Goal: Task Accomplishment & Management: Use online tool/utility

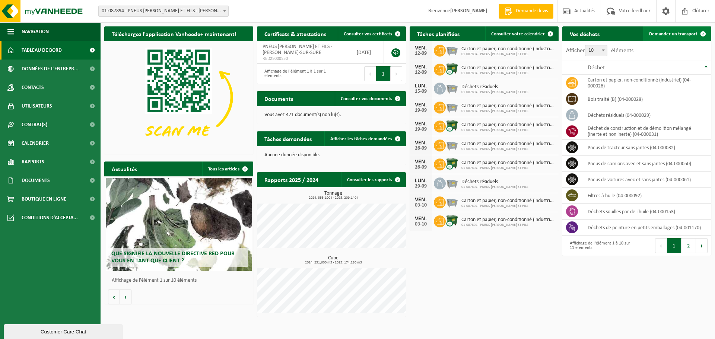
click at [668, 35] on span "Demander un transport" at bounding box center [673, 34] width 48 height 5
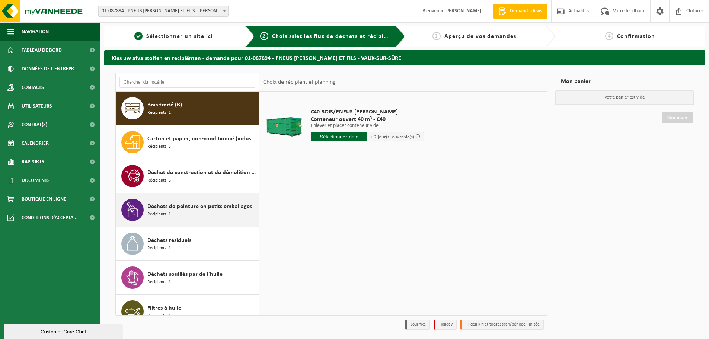
click at [197, 218] on div "Déchets de peinture en petits emballages Récipients: 1" at bounding box center [201, 210] width 109 height 22
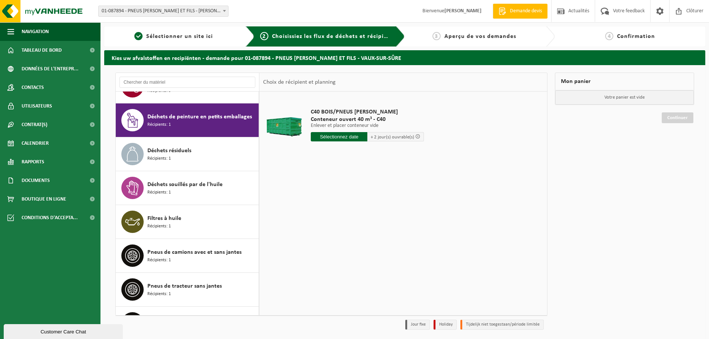
scroll to position [102, 0]
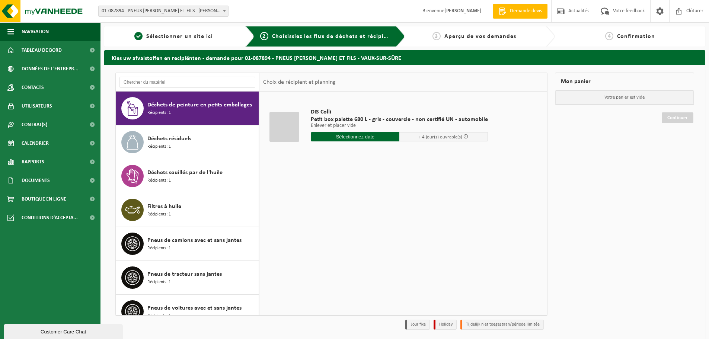
click at [342, 137] on input "text" at bounding box center [355, 136] width 89 height 9
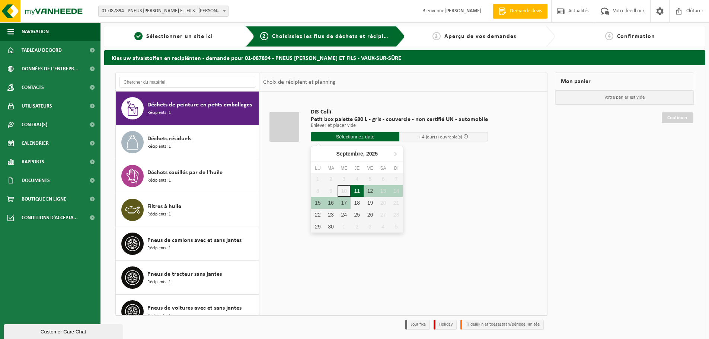
click at [358, 192] on div "11" at bounding box center [357, 191] width 13 height 12
type input "à partir de [DATE]"
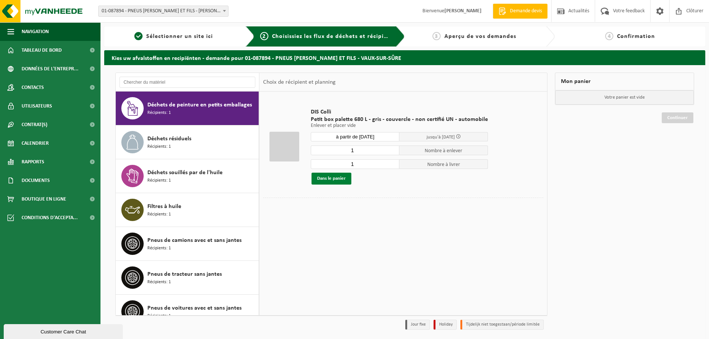
click at [335, 179] on button "Dans le panier" at bounding box center [332, 179] width 40 height 12
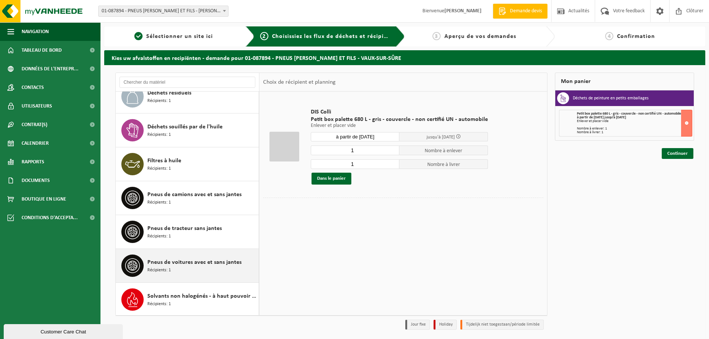
scroll to position [149, 0]
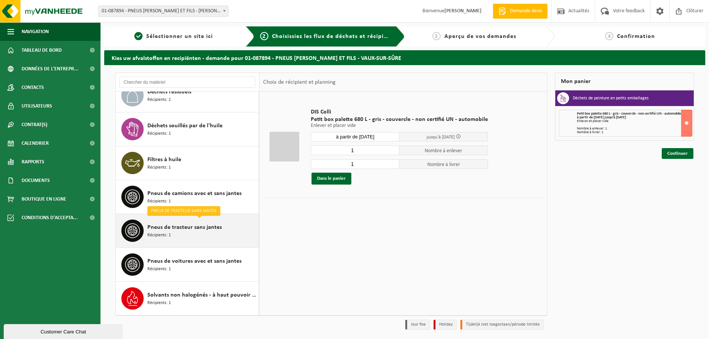
click at [204, 236] on div "Pneus de tracteur sans jantes Récipients: 1" at bounding box center [201, 231] width 109 height 22
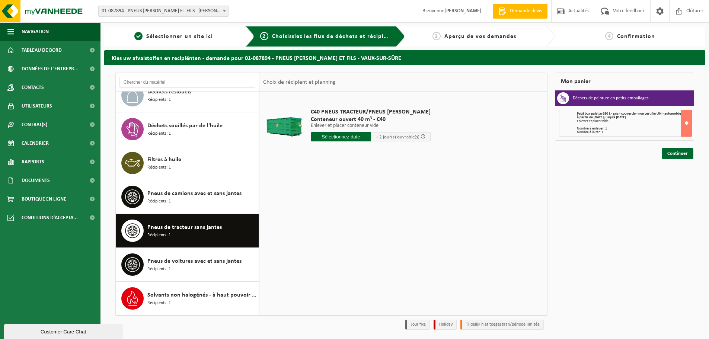
click at [342, 136] on input "text" at bounding box center [341, 136] width 60 height 9
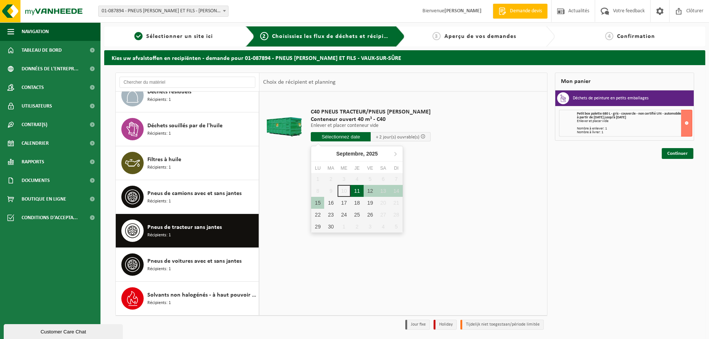
click at [358, 194] on div "11" at bounding box center [357, 191] width 13 height 12
type input "à partir de [DATE]"
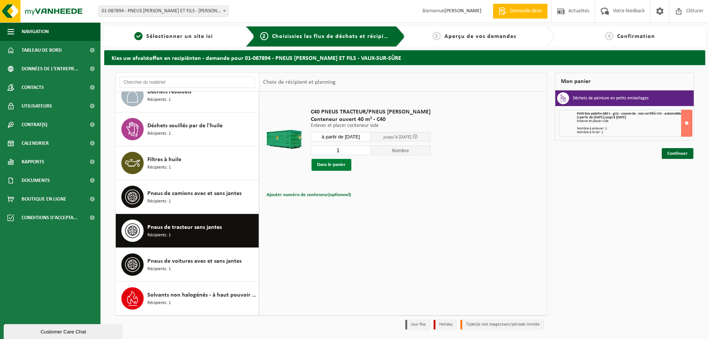
click at [325, 167] on button "Dans le panier" at bounding box center [332, 165] width 40 height 12
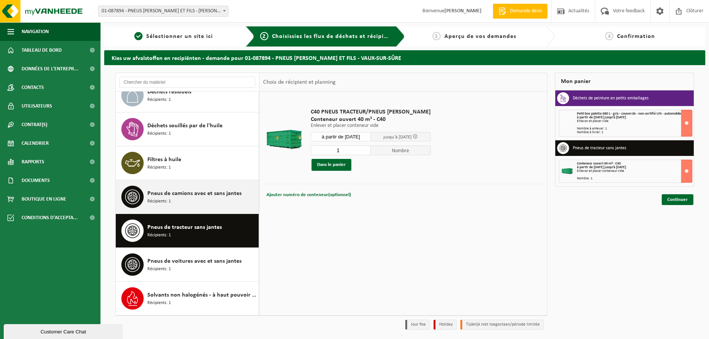
click at [198, 200] on div "Pneus de camions avec et sans jantes Récipients: 1" at bounding box center [201, 197] width 109 height 22
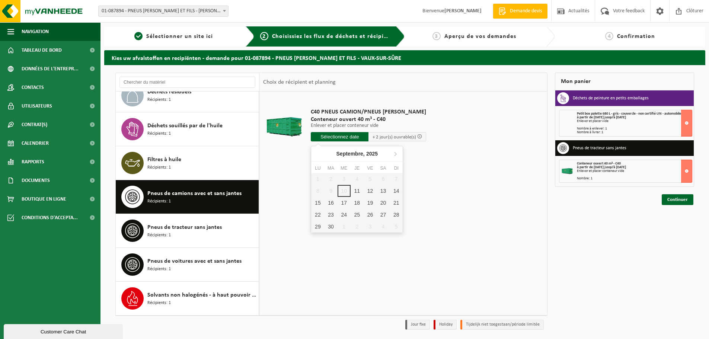
click at [348, 138] on input "text" at bounding box center [340, 136] width 58 height 9
click at [356, 192] on div "11" at bounding box center [357, 191] width 13 height 12
type input "à partir de [DATE]"
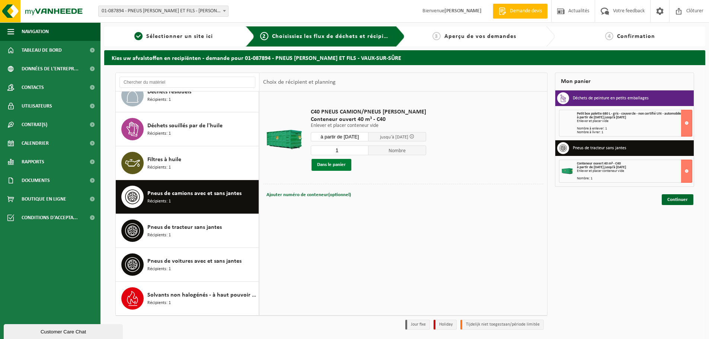
click at [338, 165] on button "Dans le panier" at bounding box center [332, 165] width 40 height 12
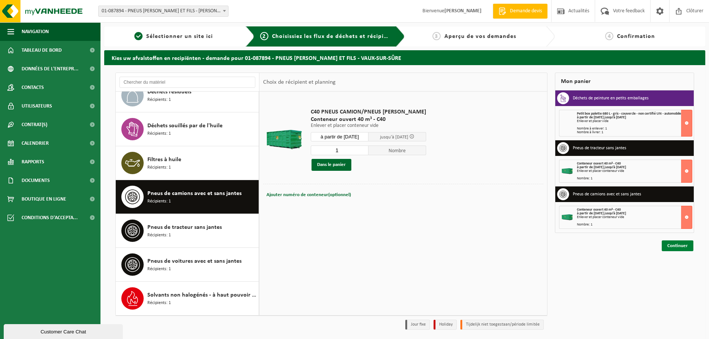
click at [683, 248] on link "Continuer" at bounding box center [678, 245] width 32 height 11
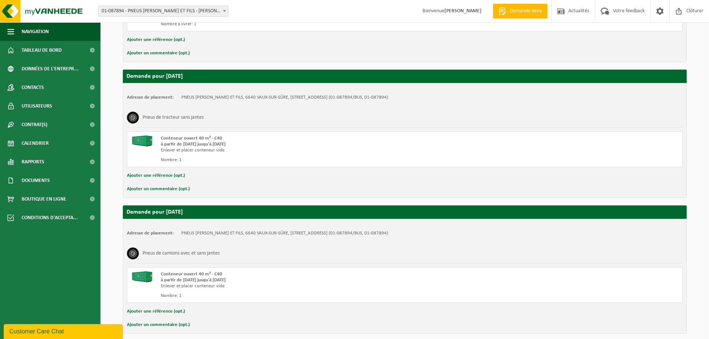
scroll to position [258, 0]
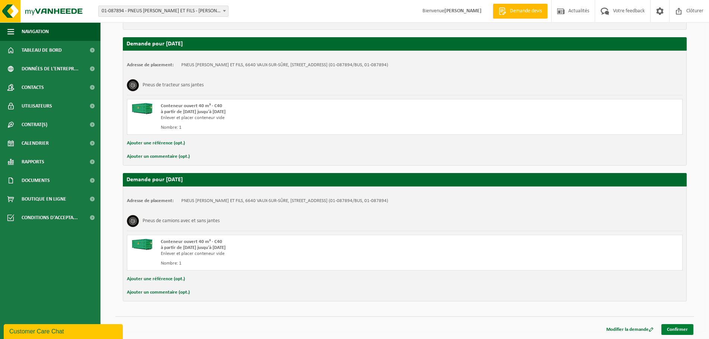
click at [683, 329] on link "Confirmer" at bounding box center [677, 329] width 32 height 11
